Goal: Task Accomplishment & Management: Manage account settings

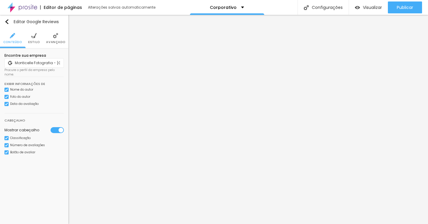
click at [16, 6] on img at bounding box center [22, 7] width 30 height 15
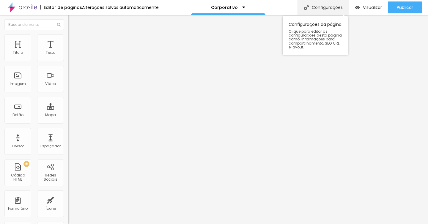
click at [338, 10] on div "Configurações" at bounding box center [323, 7] width 51 height 15
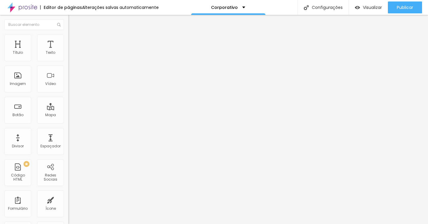
click at [234, 14] on div "Corporativo" at bounding box center [228, 7] width 74 height 15
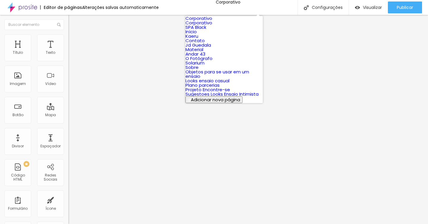
click at [211, 103] on span "Adicionar nova página" at bounding box center [215, 100] width 49 height 6
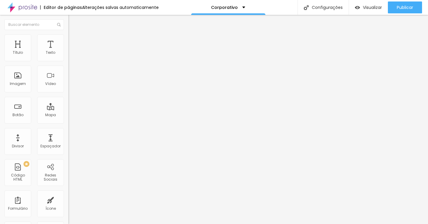
click at [364, 12] on div "Visualizar" at bounding box center [368, 7] width 27 height 12
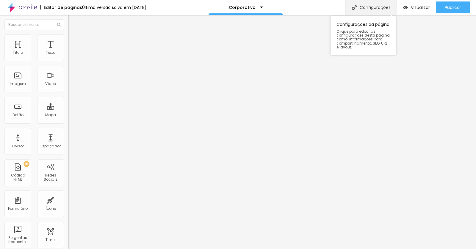
click at [371, 8] on div "Configurações" at bounding box center [370, 7] width 51 height 15
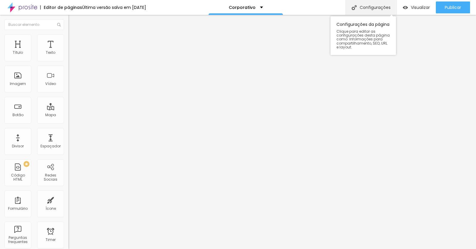
click at [375, 10] on div "Configurações" at bounding box center [370, 7] width 51 height 15
